Goal: Navigation & Orientation: Find specific page/section

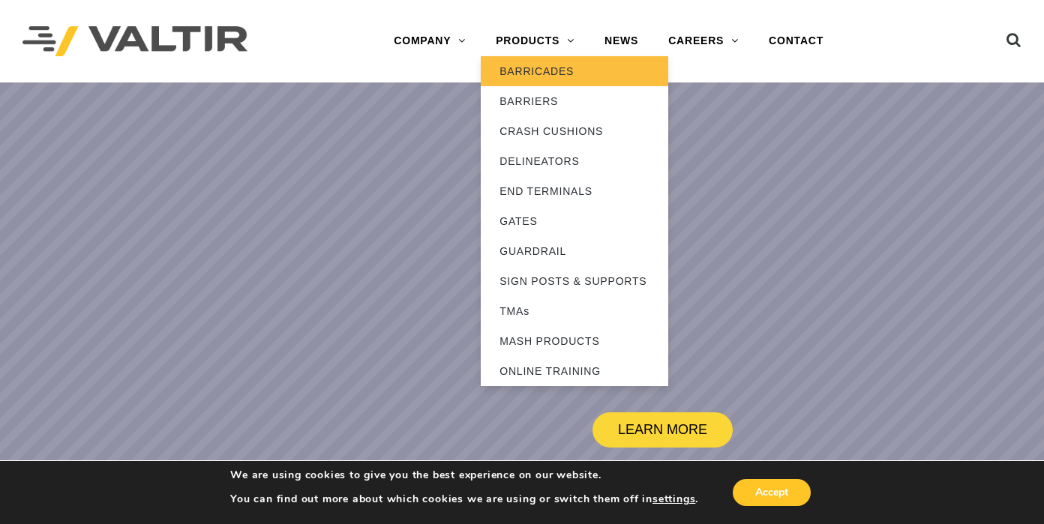
click at [530, 70] on link "BARRICADES" at bounding box center [575, 71] width 188 height 30
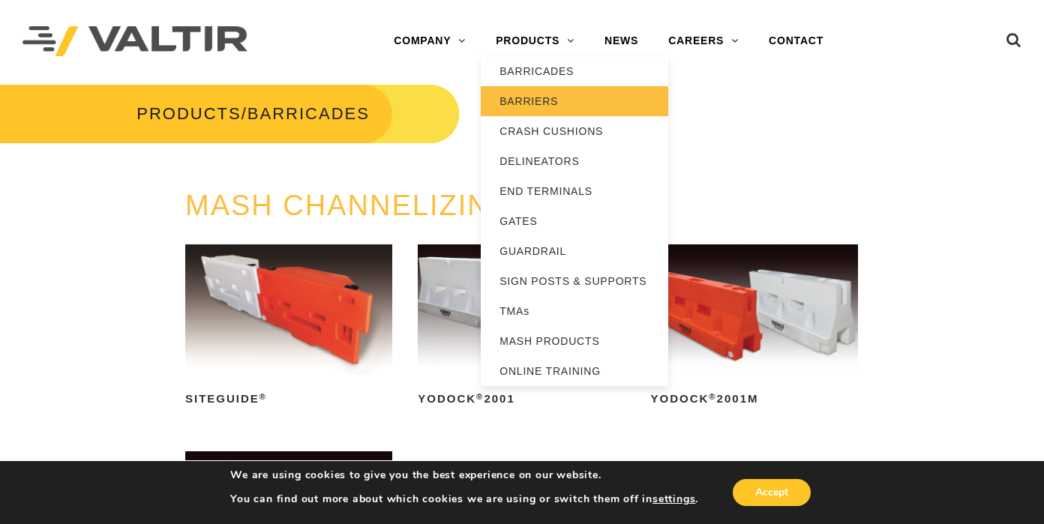
click at [530, 98] on link "BARRIERS" at bounding box center [575, 101] width 188 height 30
